Goal: Information Seeking & Learning: Learn about a topic

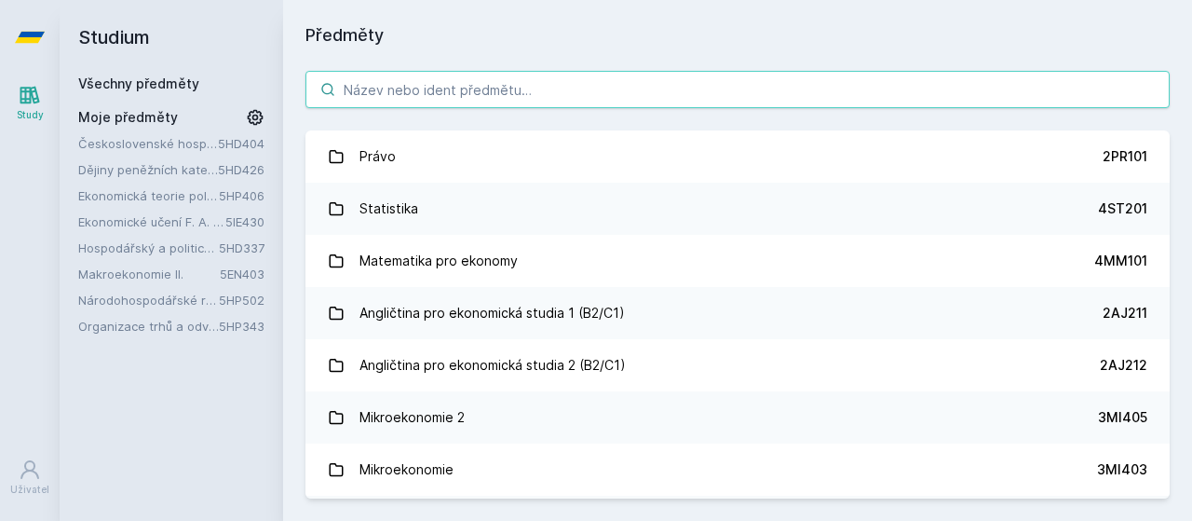
click at [553, 87] on input "search" at bounding box center [738, 89] width 864 height 37
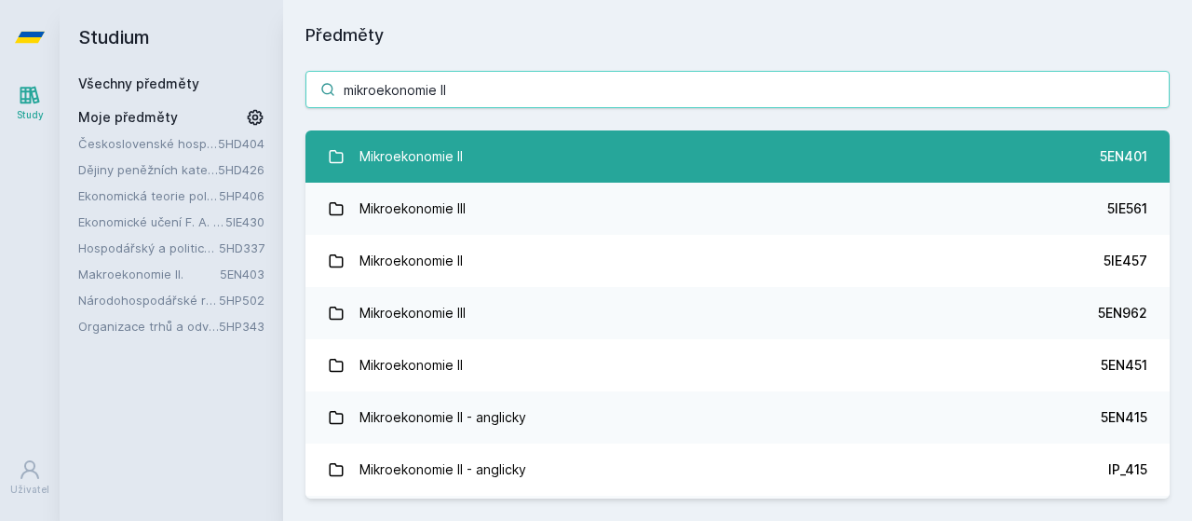
type input "mikroekonomie II"
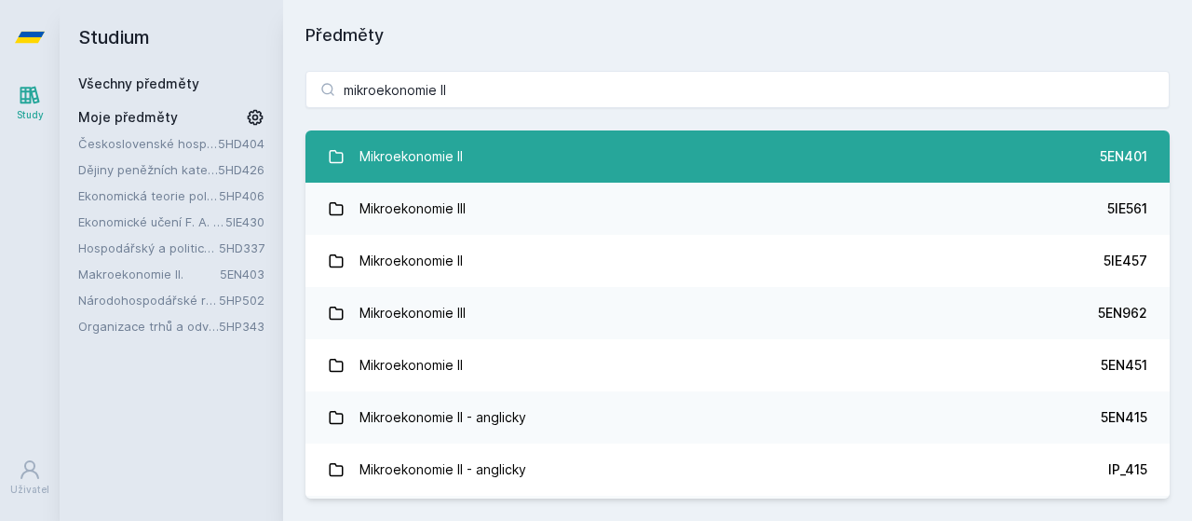
click at [609, 161] on link "Mikroekonomie II 5EN401" at bounding box center [738, 156] width 864 height 52
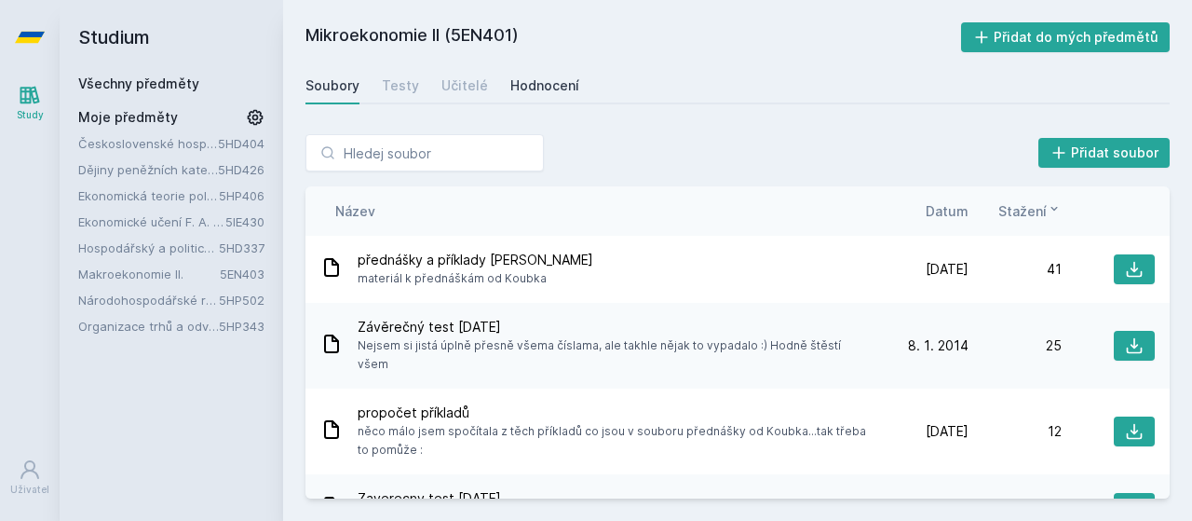
click at [527, 90] on div "Hodnocení" at bounding box center [544, 85] width 69 height 19
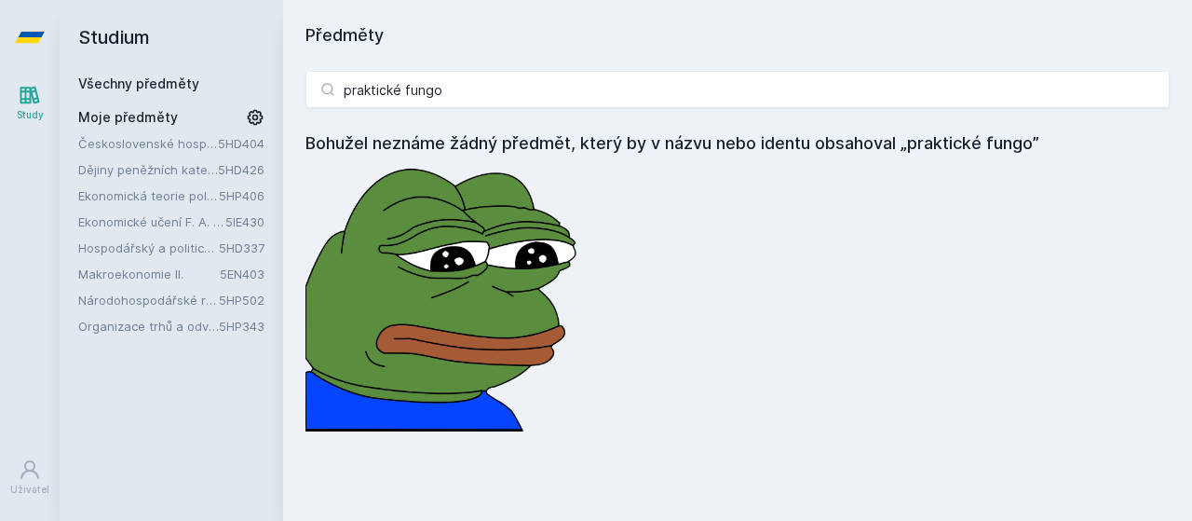
type input "praktické fungo5EN403"
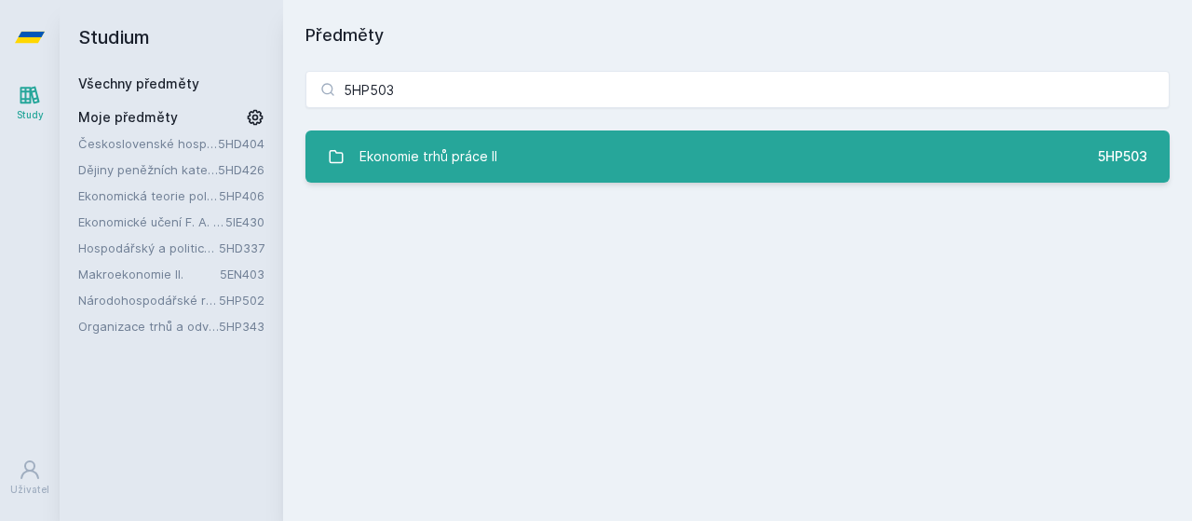
type input "5HP503"
click at [507, 146] on link "Ekonomie trhů práce II 5HP503" at bounding box center [738, 156] width 864 height 52
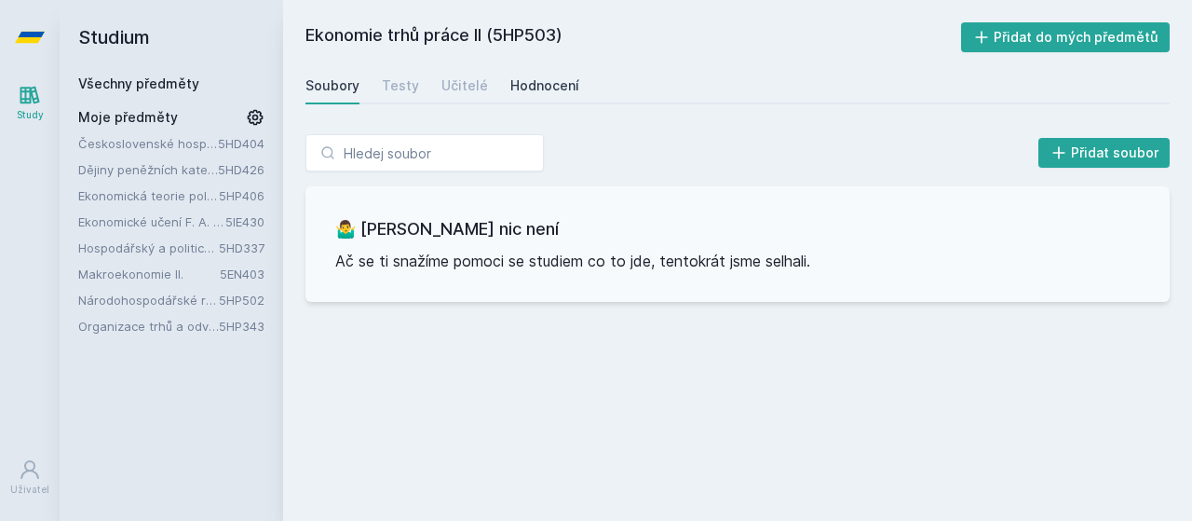
click at [538, 72] on link "Hodnocení" at bounding box center [544, 85] width 69 height 37
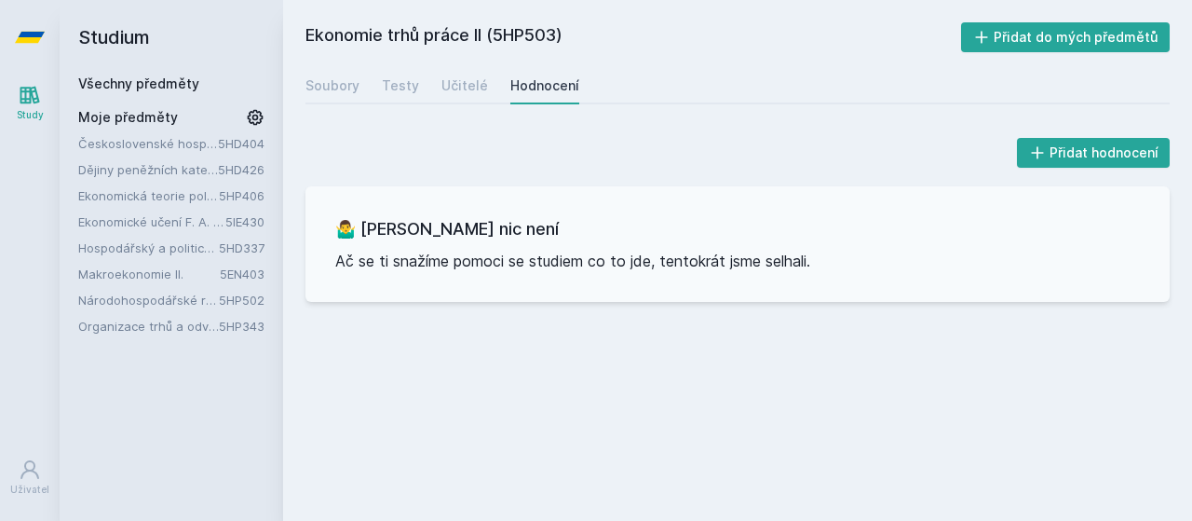
drag, startPoint x: 496, startPoint y: 35, endPoint x: 558, endPoint y: 33, distance: 62.5
click at [558, 33] on h2 "Ekonomie trhů práce II (5HP503)" at bounding box center [634, 37] width 656 height 30
copy h2 "5HP503"
